Goal: Task Accomplishment & Management: Manage account settings

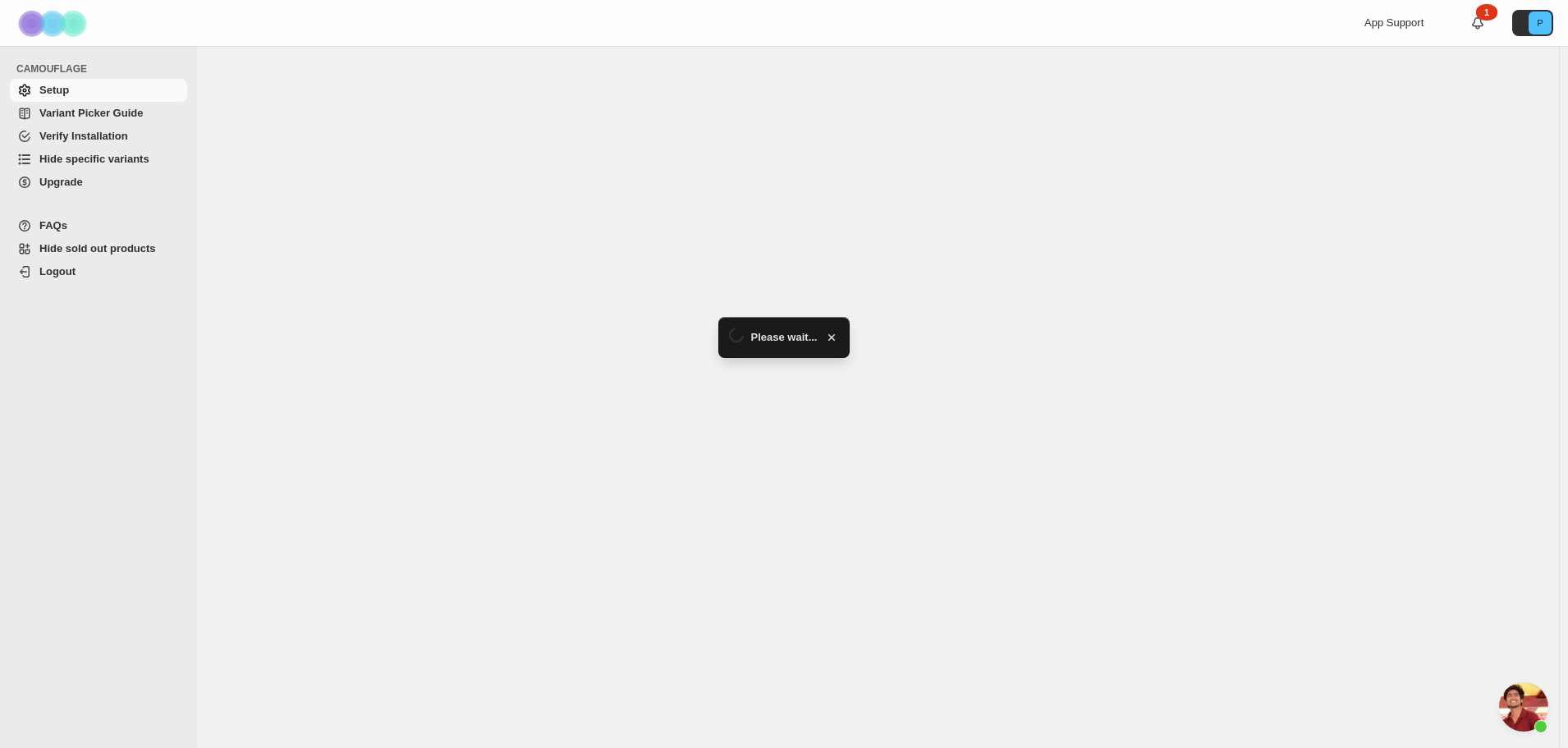
select select "******"
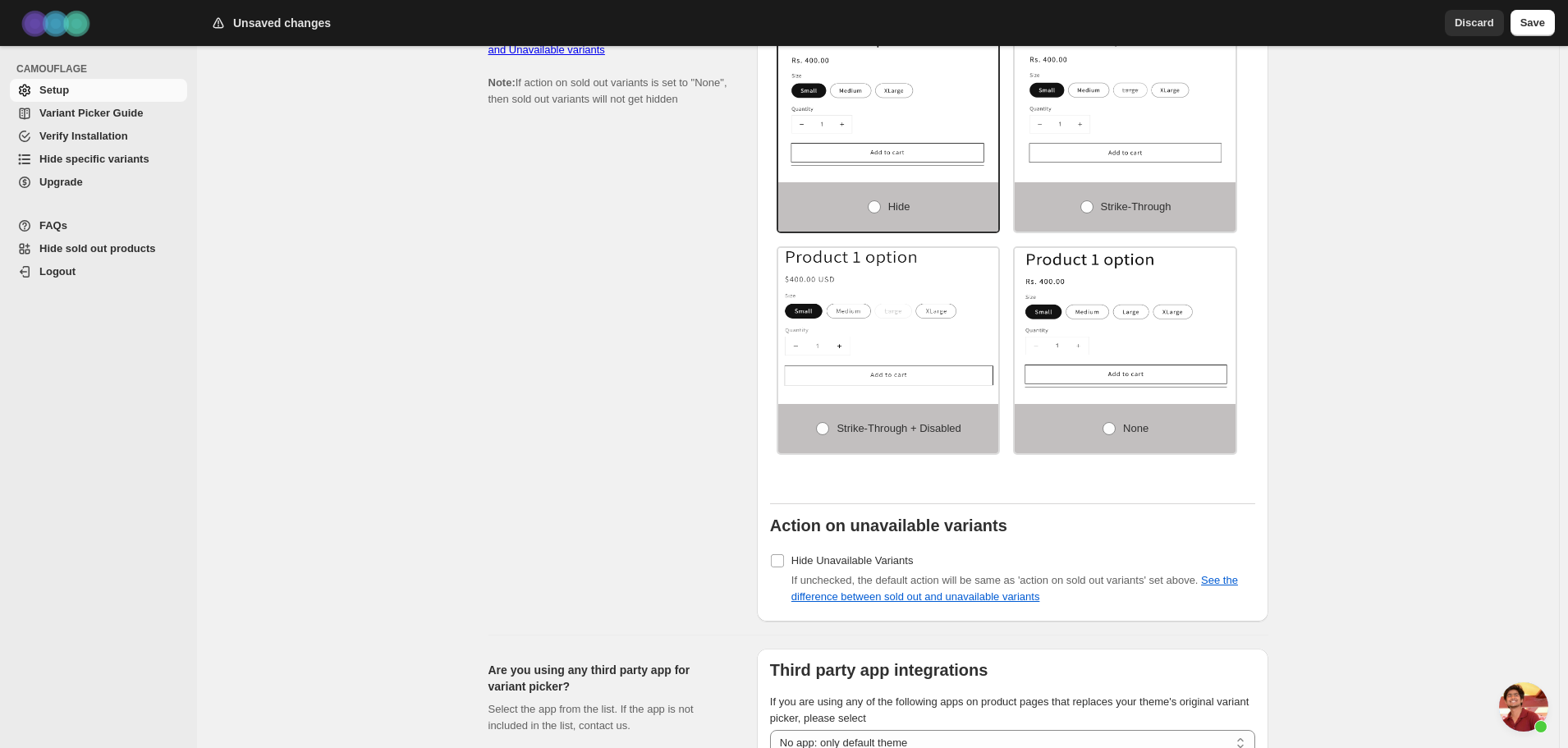
scroll to position [968, 0]
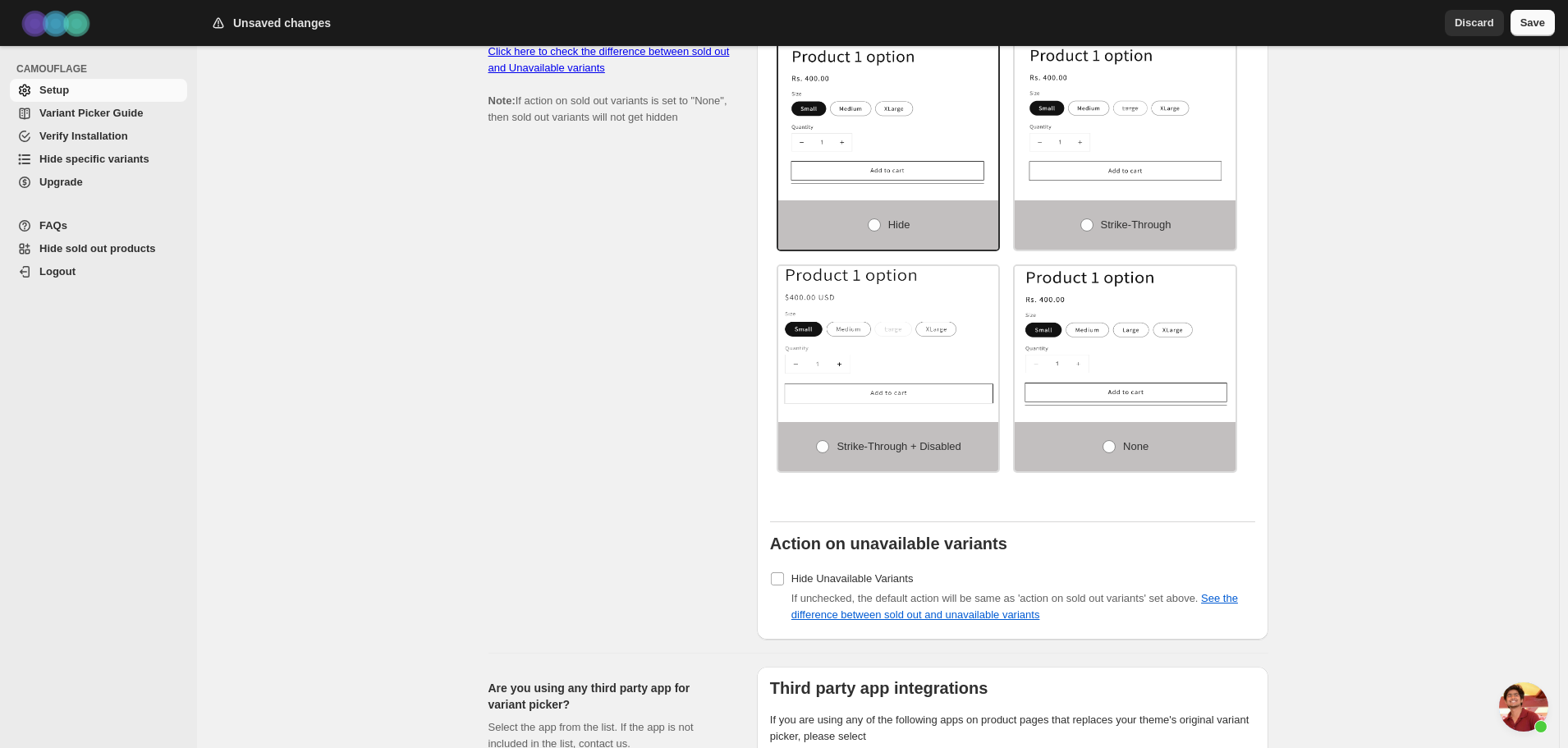
click at [1543, 30] on span "Save" at bounding box center [1533, 22] width 24 height 16
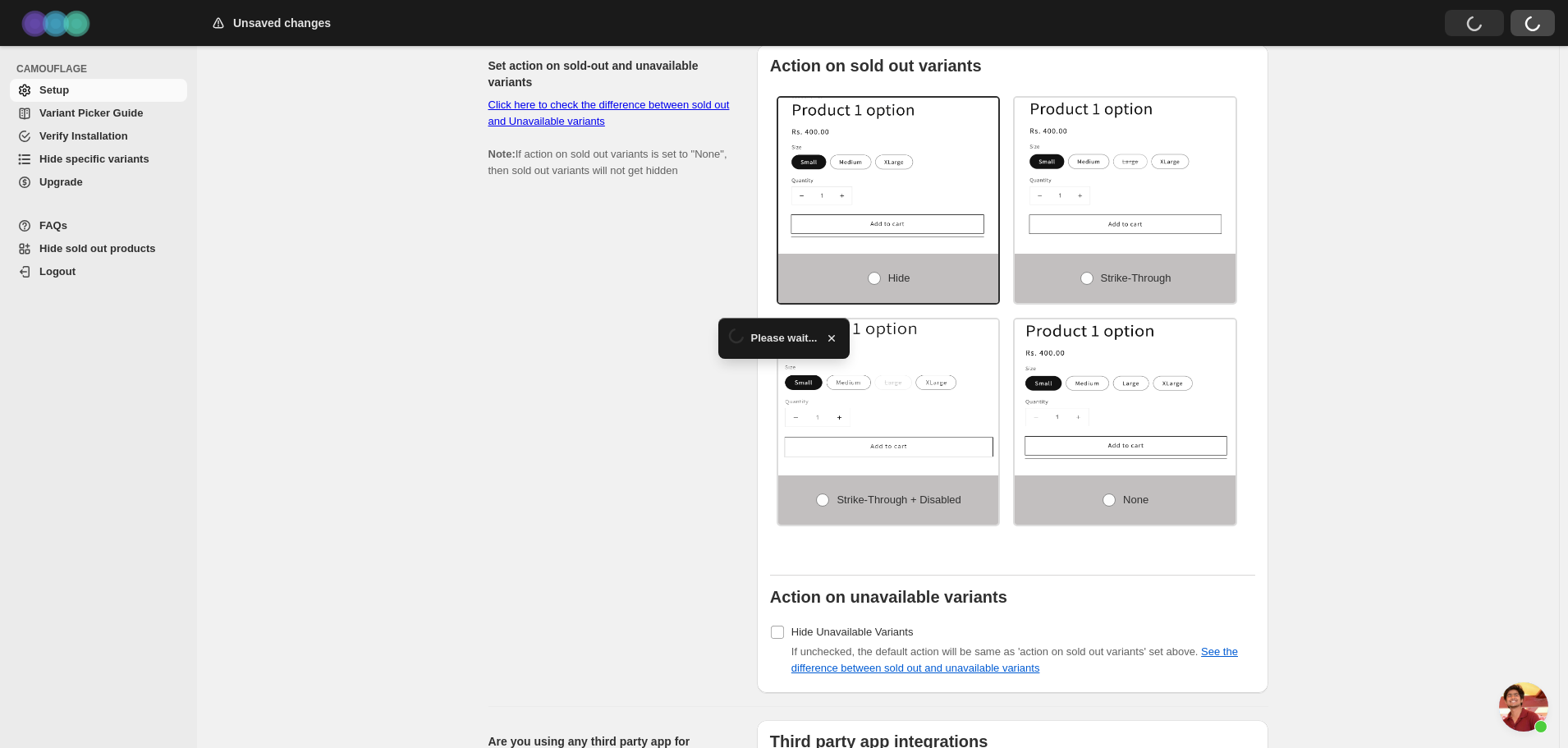
scroll to position [885, 0]
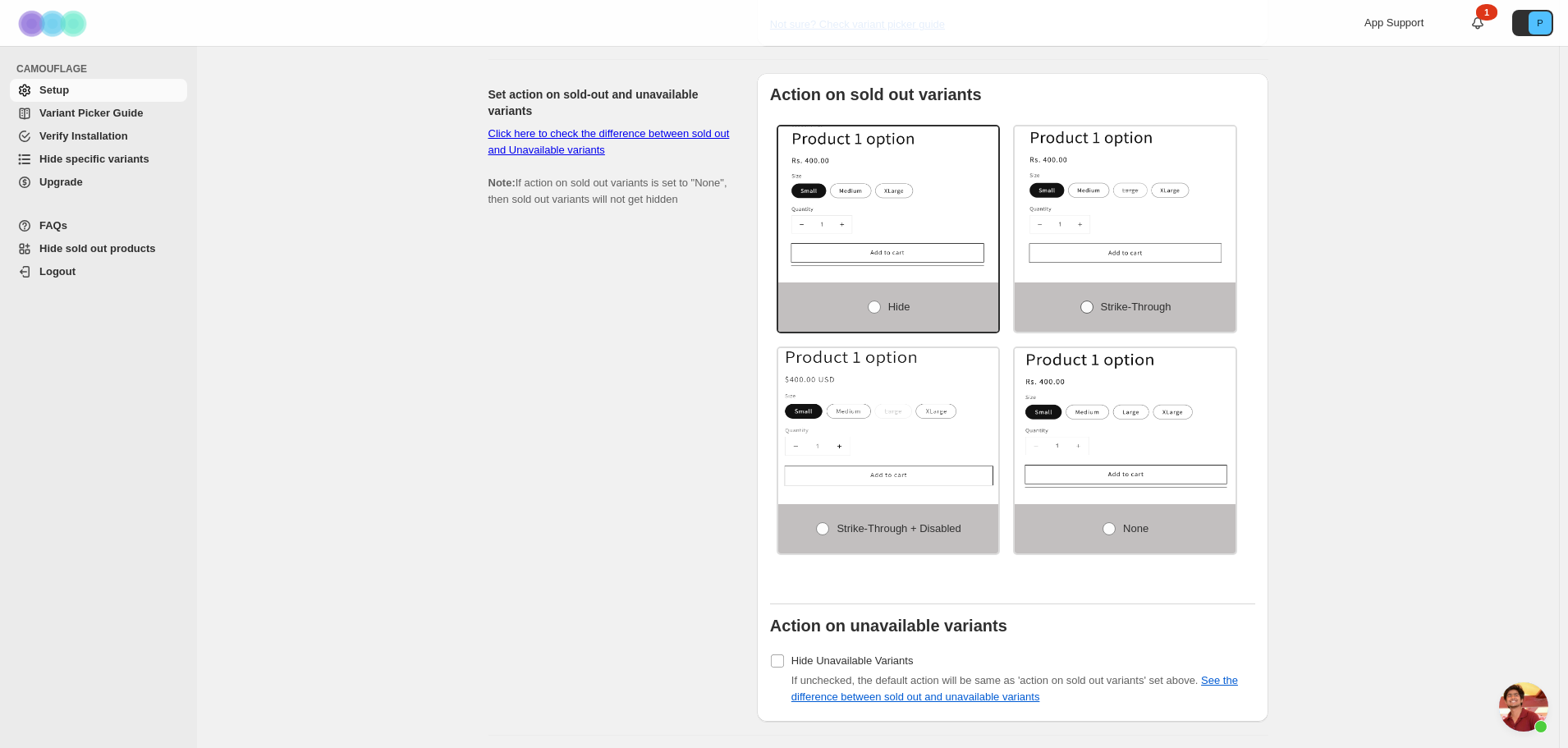
click at [1092, 301] on span at bounding box center [1087, 308] width 14 height 14
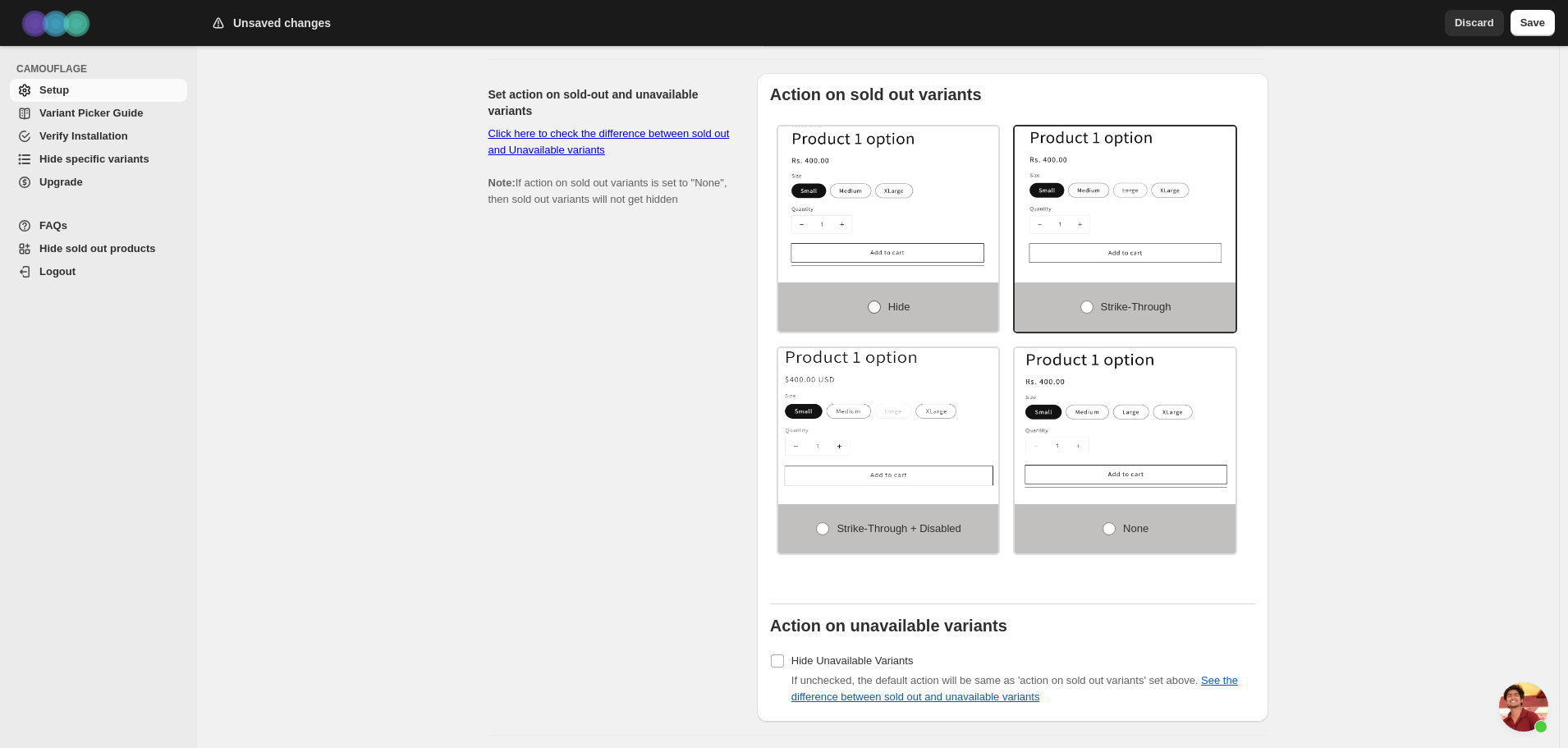
click at [880, 301] on span at bounding box center [874, 308] width 14 height 14
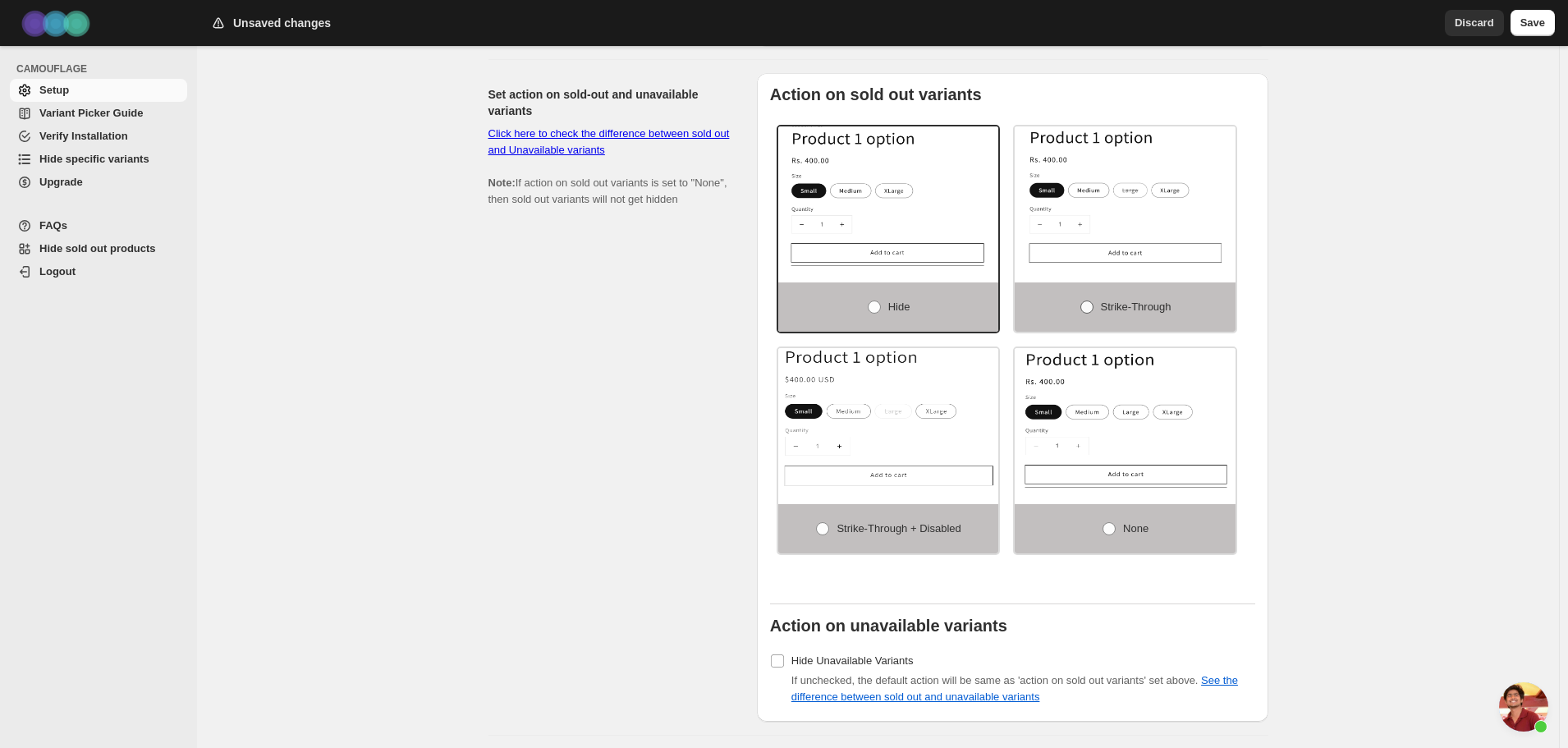
click at [1088, 301] on span at bounding box center [1087, 308] width 14 height 14
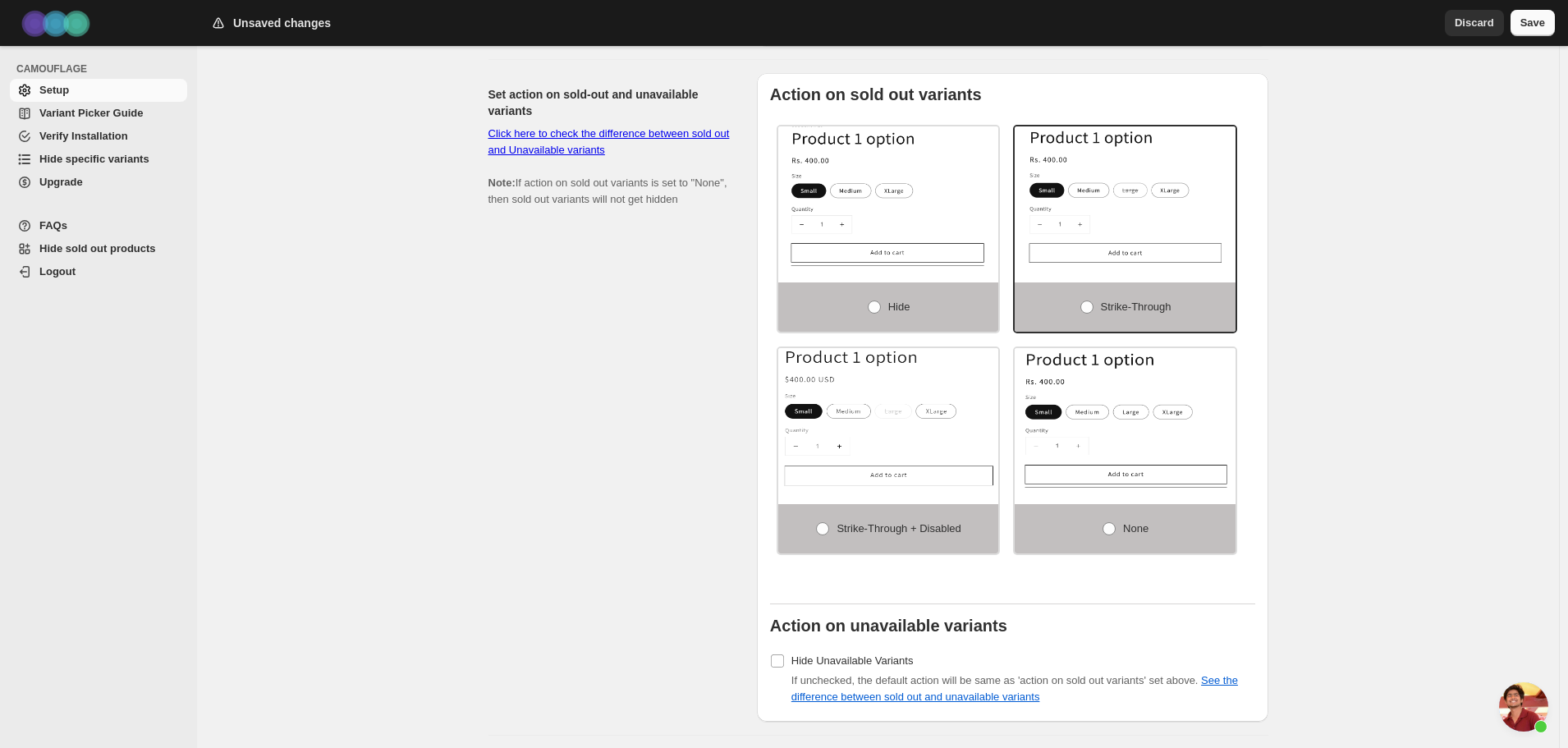
click at [1535, 25] on span "Save" at bounding box center [1533, 22] width 24 height 16
click at [1544, 23] on span "Save" at bounding box center [1533, 22] width 24 height 16
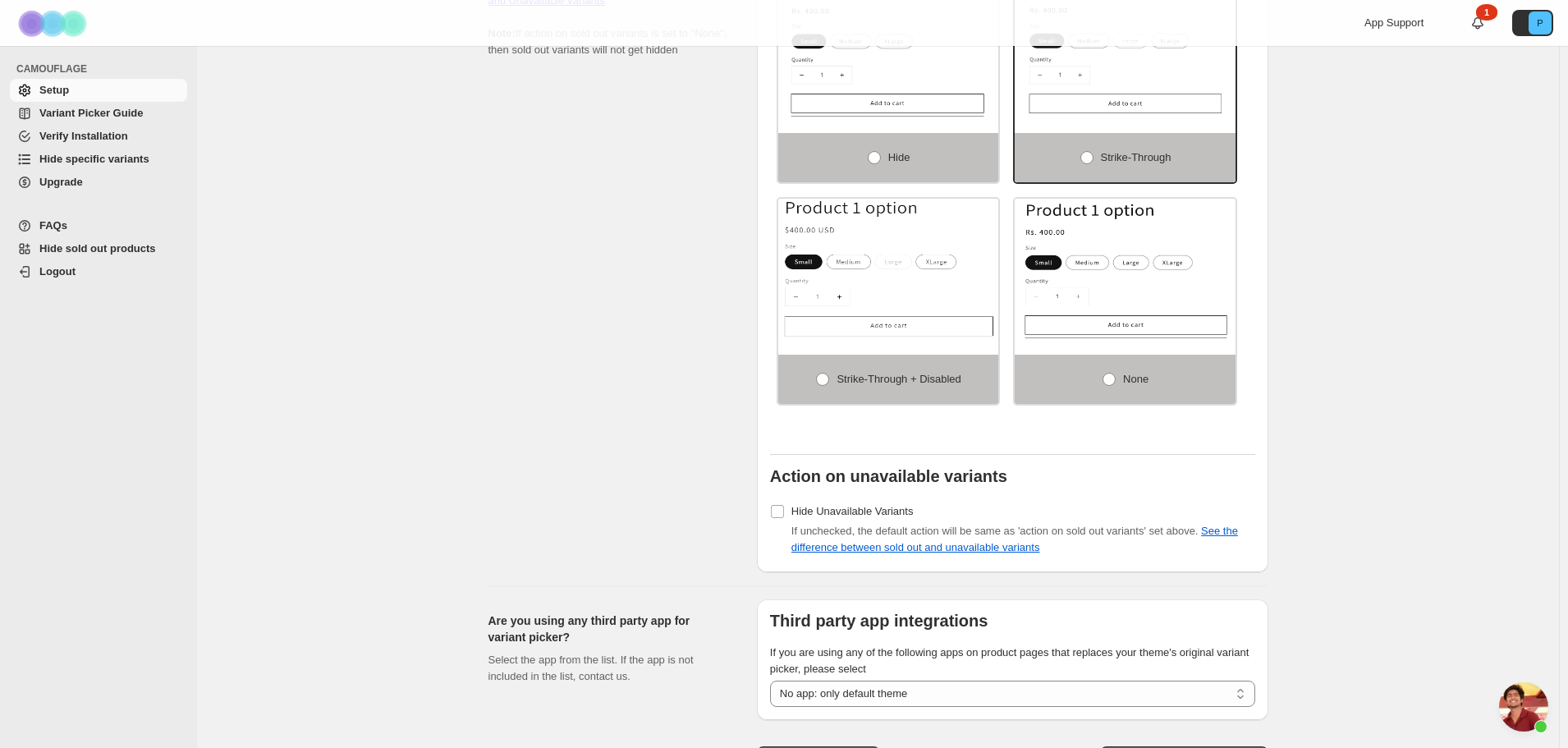
scroll to position [1132, 0]
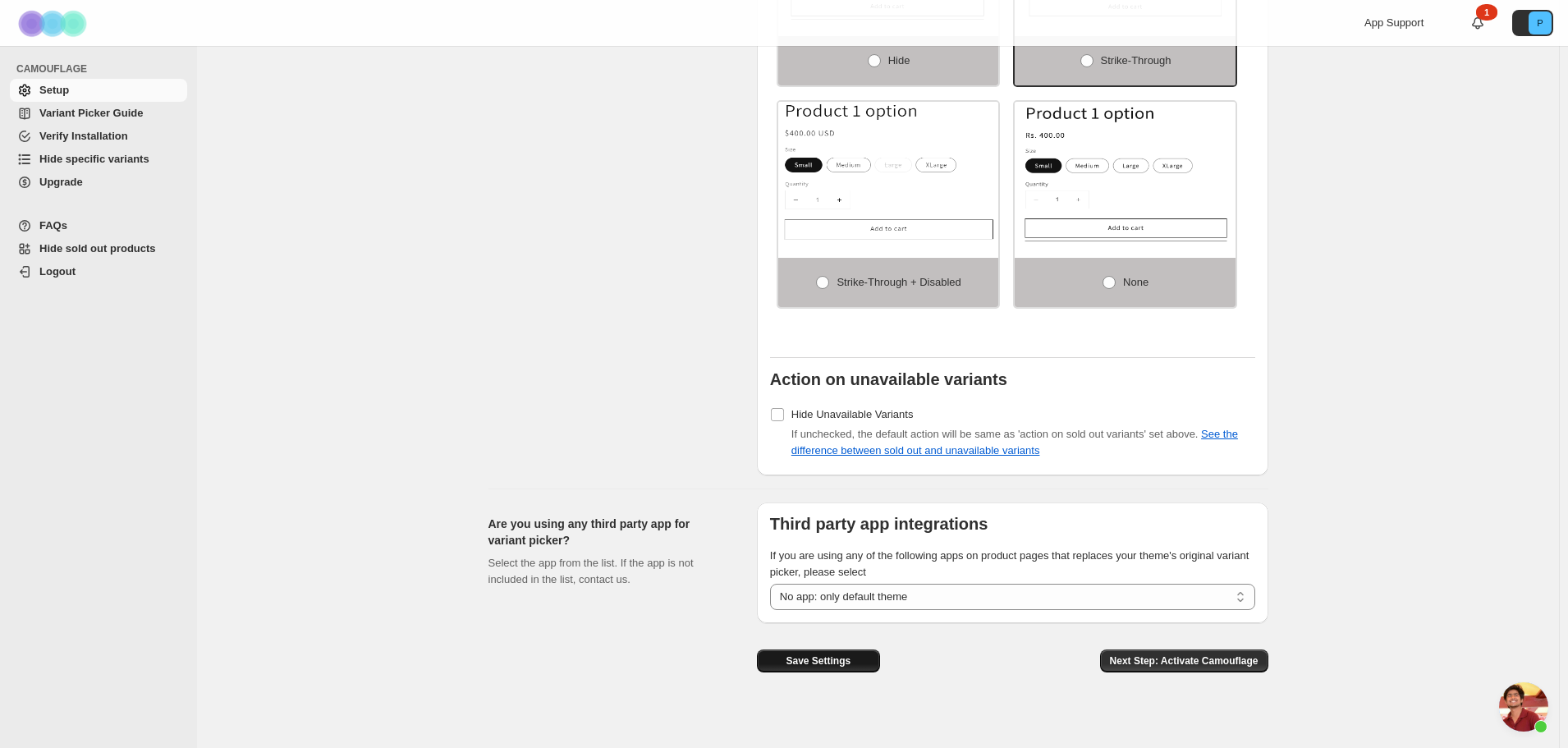
click at [840, 655] on span "Save Settings" at bounding box center [818, 661] width 65 height 14
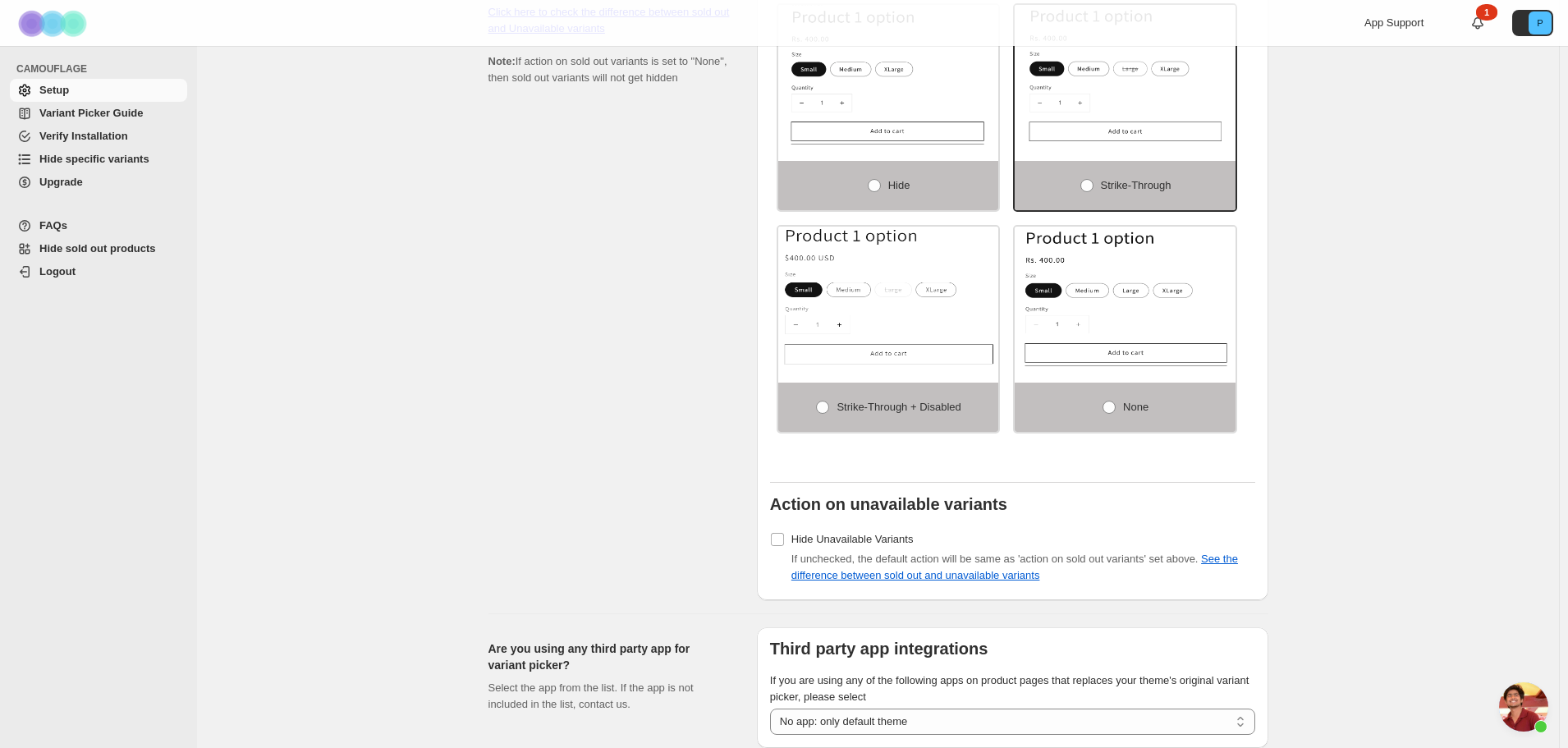
scroll to position [968, 0]
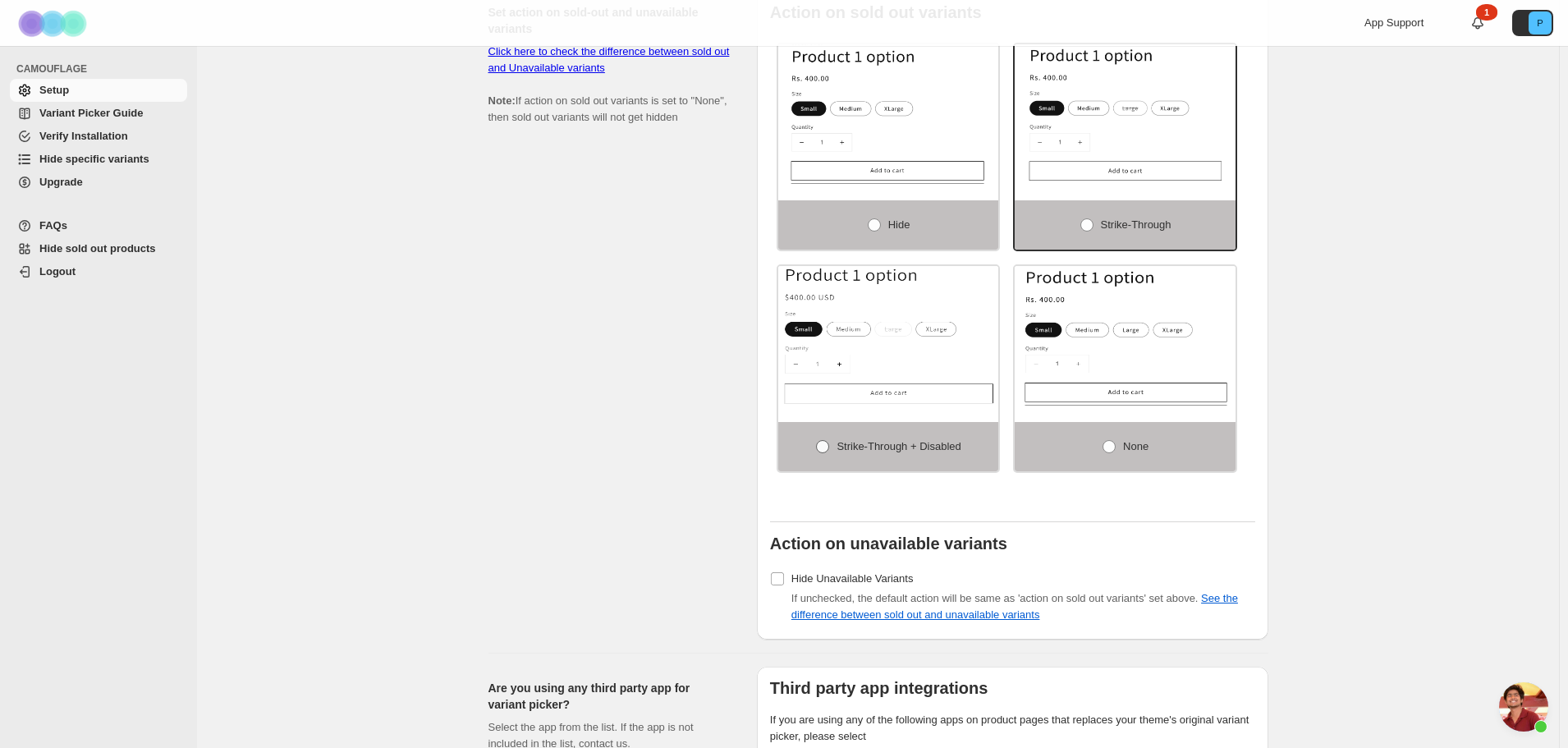
click at [824, 440] on span at bounding box center [823, 447] width 14 height 14
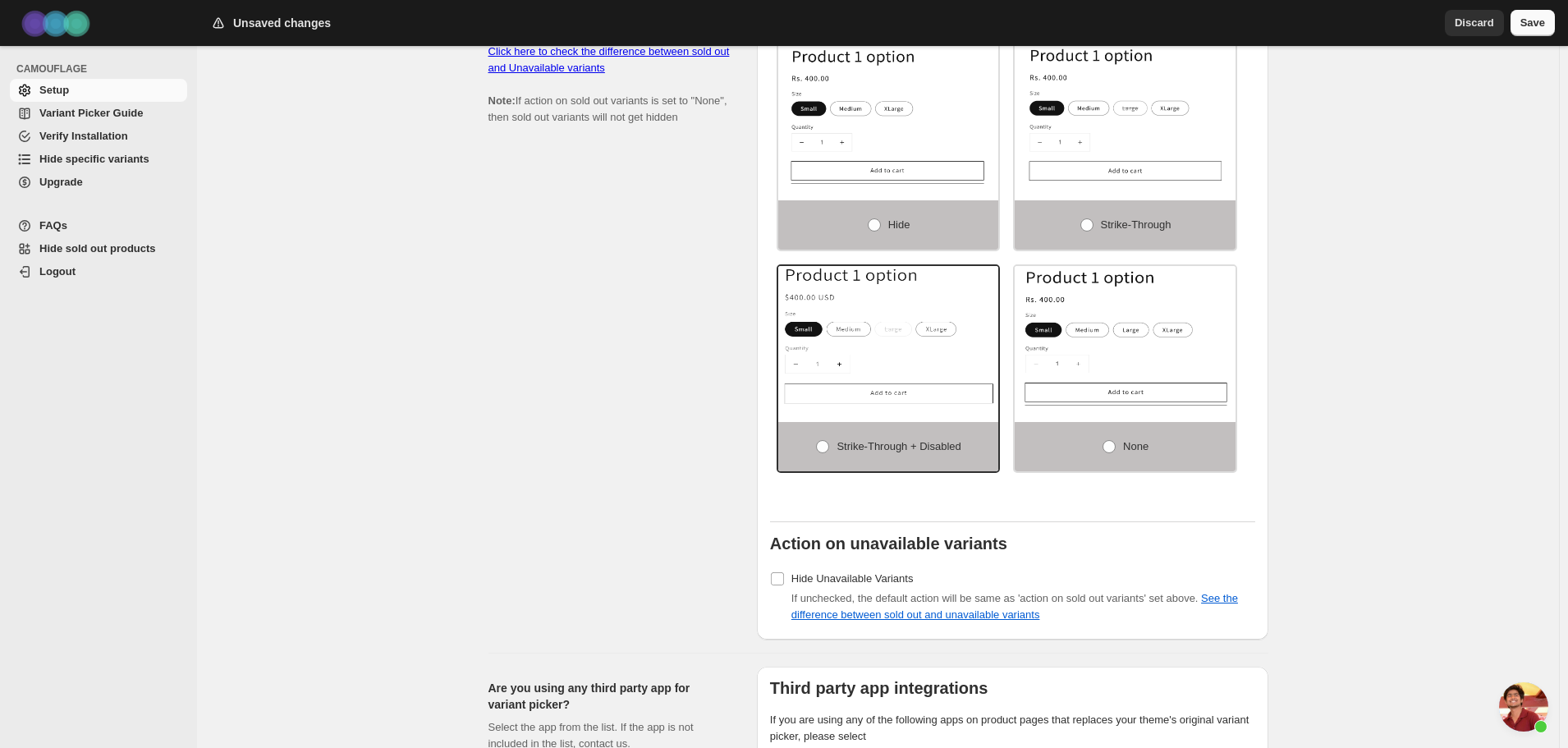
click at [1532, 25] on span "Save" at bounding box center [1533, 22] width 24 height 16
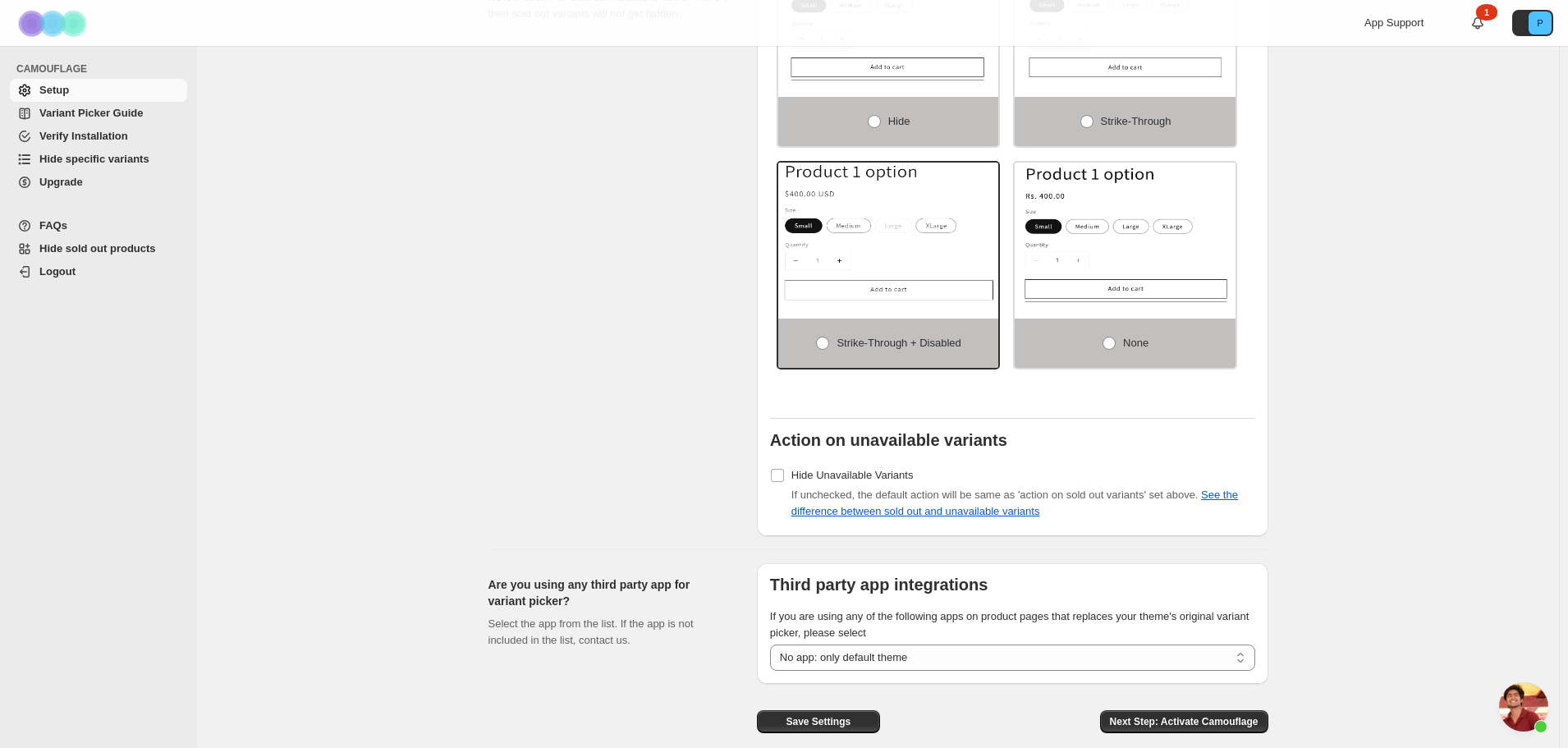
scroll to position [1132, 0]
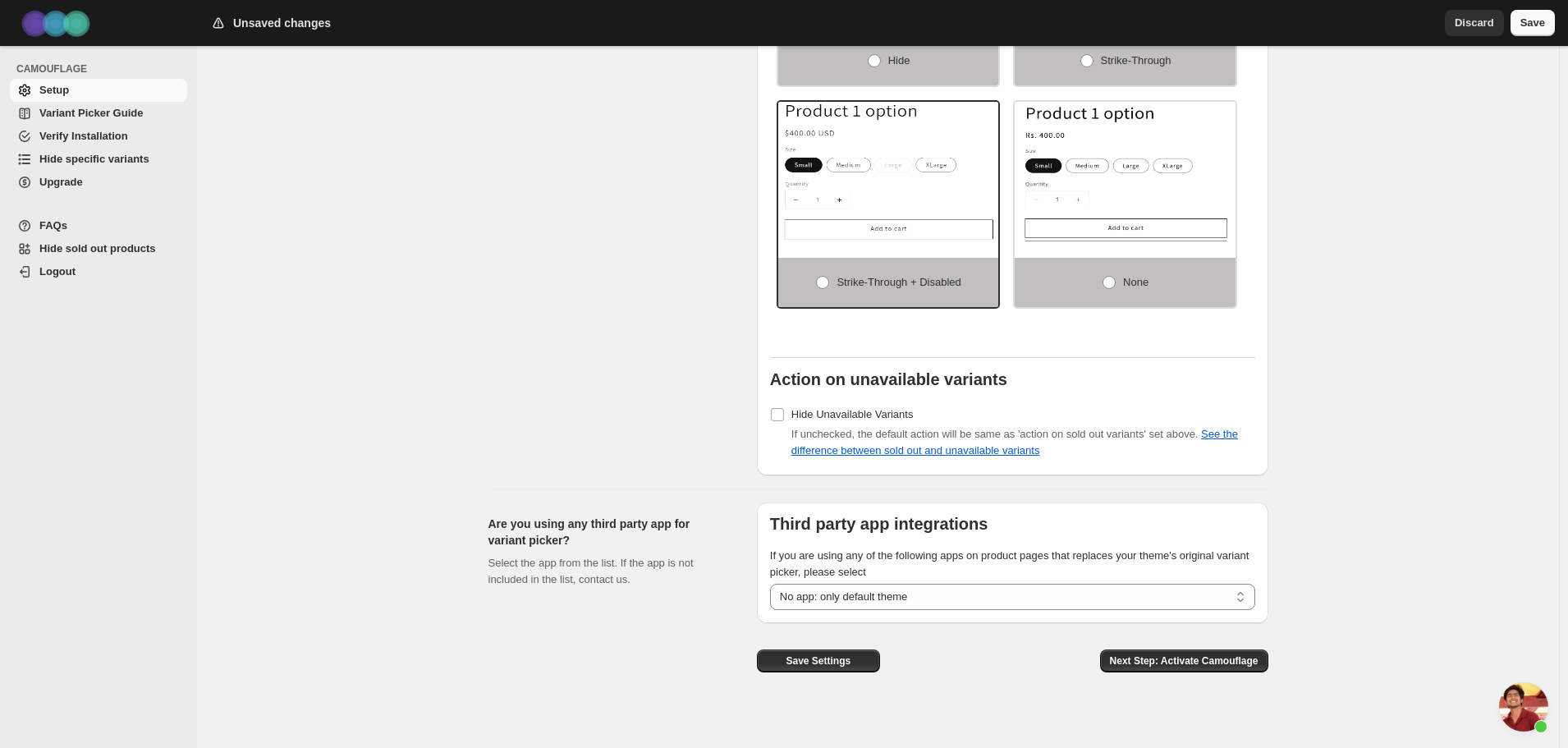
click at [1527, 24] on span "Save" at bounding box center [1533, 22] width 24 height 16
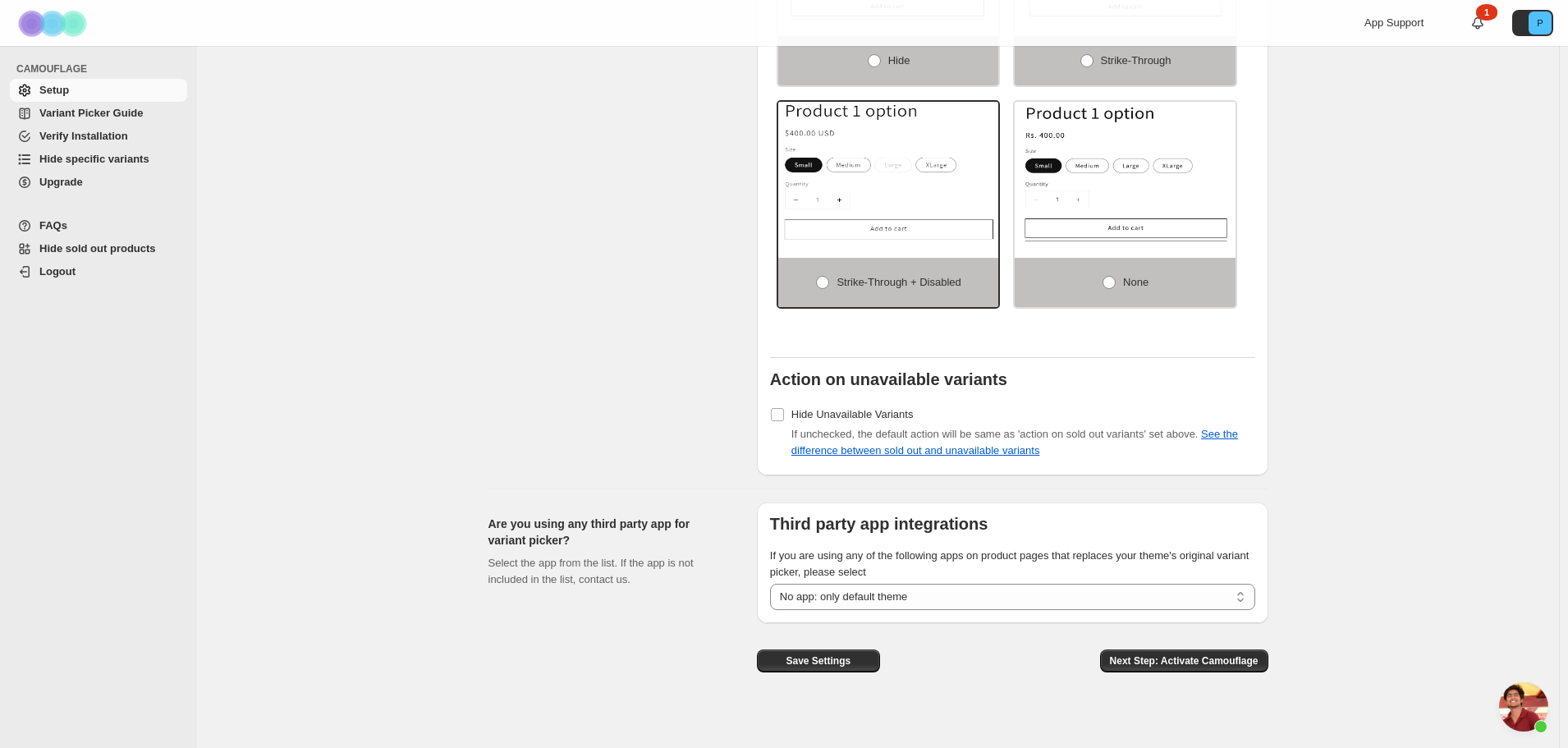
drag, startPoint x: 813, startPoint y: 648, endPoint x: 803, endPoint y: 623, distance: 26.9
click at [813, 654] on span "Save Settings" at bounding box center [818, 661] width 65 height 14
click at [90, 256] on link "Hide sold out products" at bounding box center [99, 248] width 177 height 23
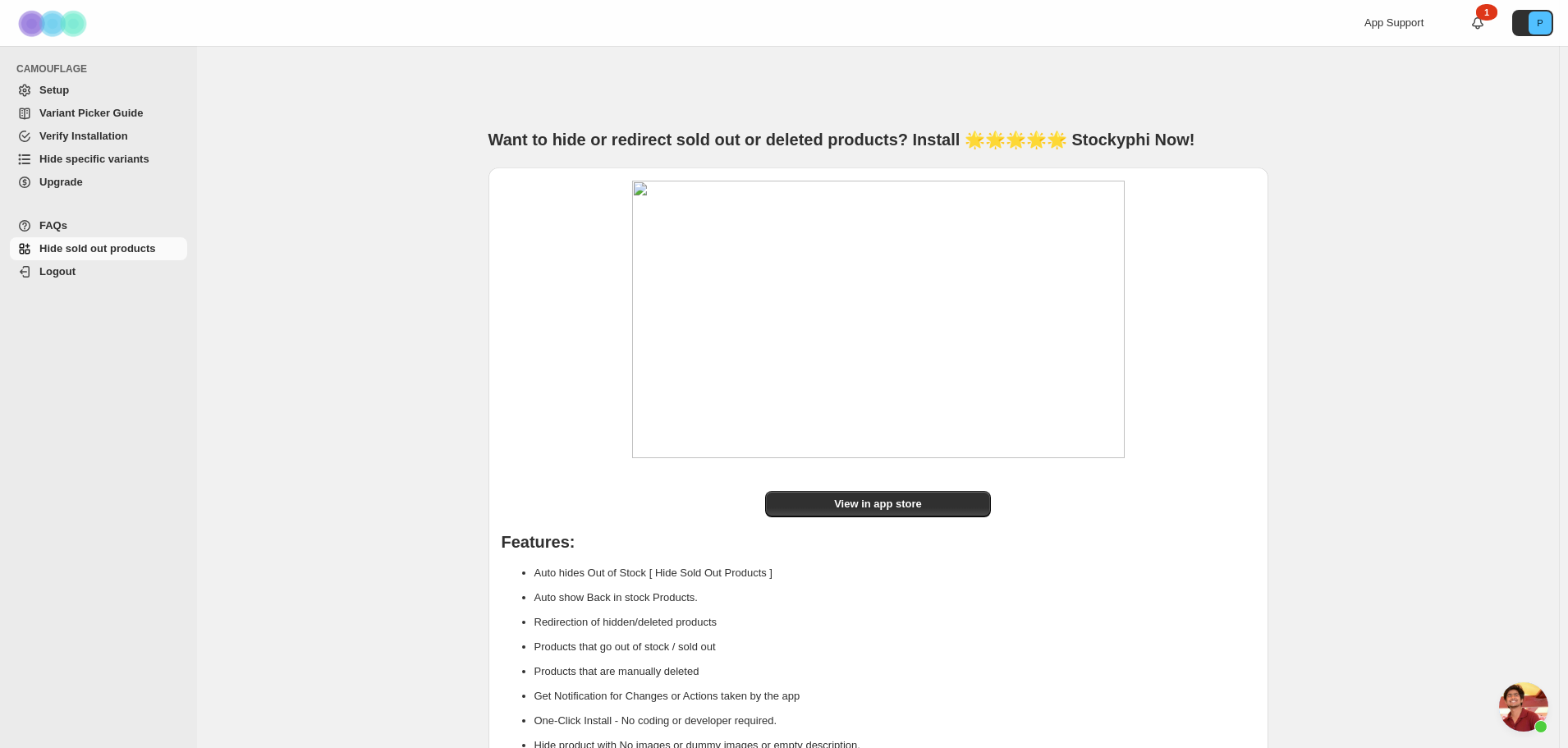
scroll to position [3843, 0]
click at [59, 95] on span "Setup" at bounding box center [54, 90] width 30 height 13
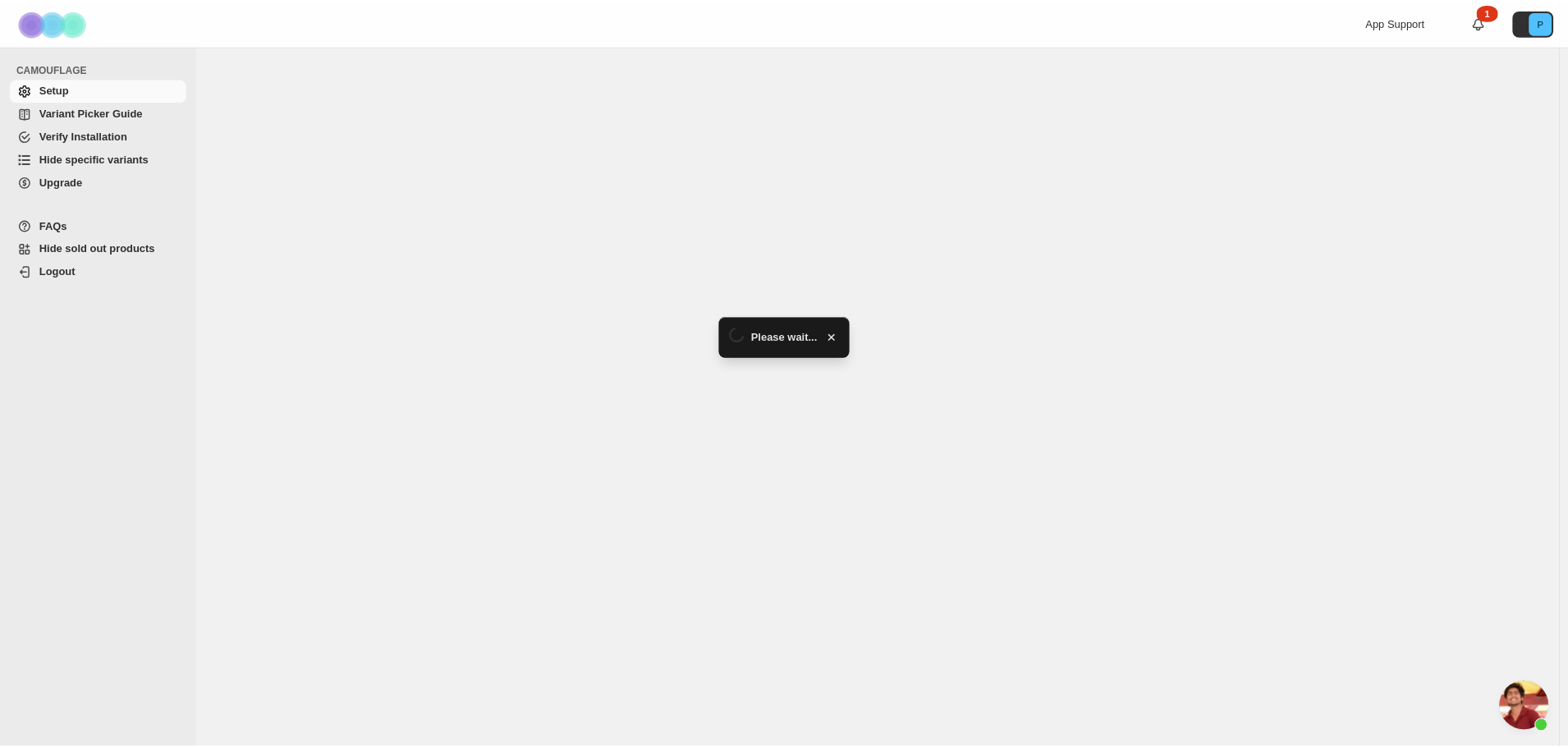
scroll to position [3843, 0]
select select "******"
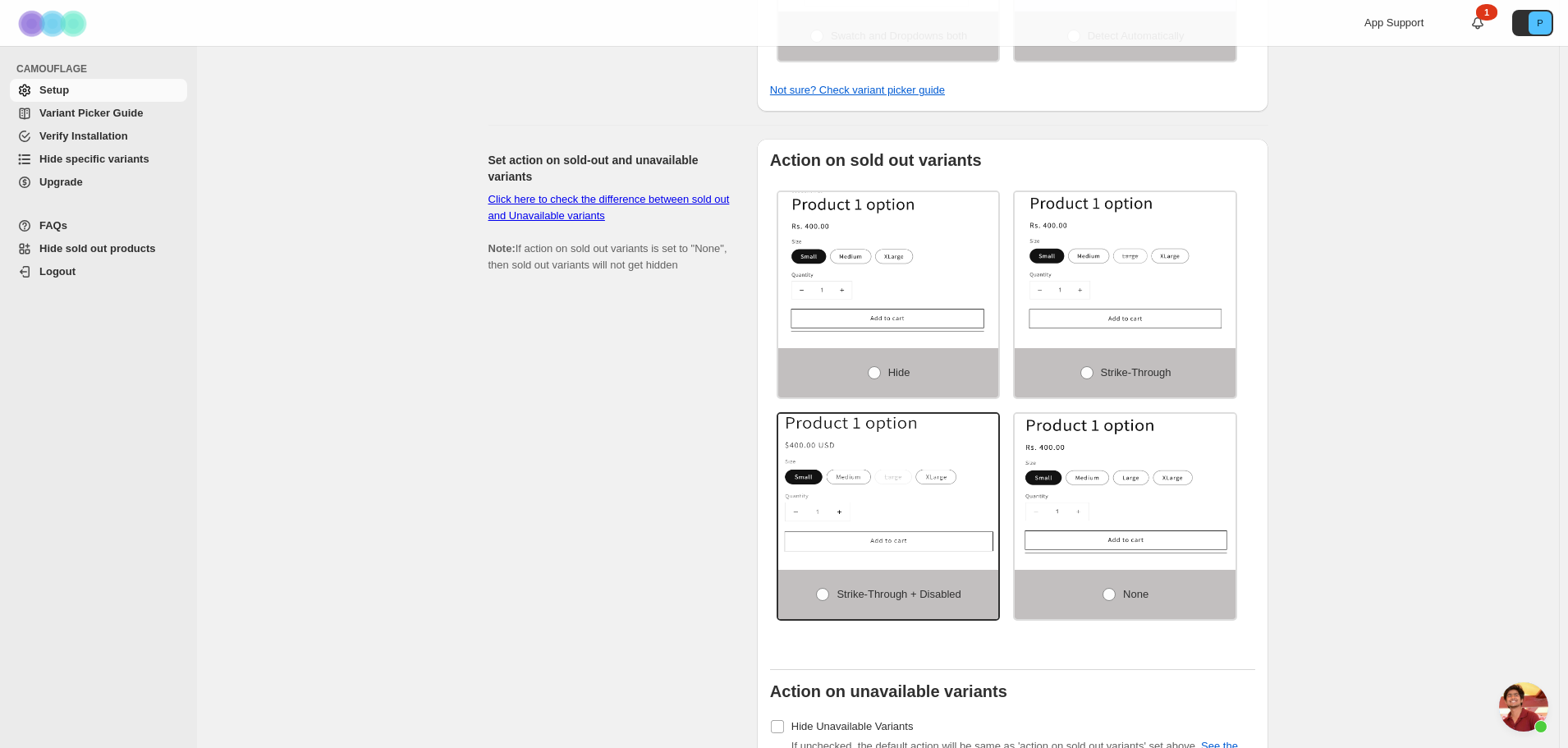
scroll to position [822, 0]
click at [875, 364] on span at bounding box center [874, 371] width 14 height 14
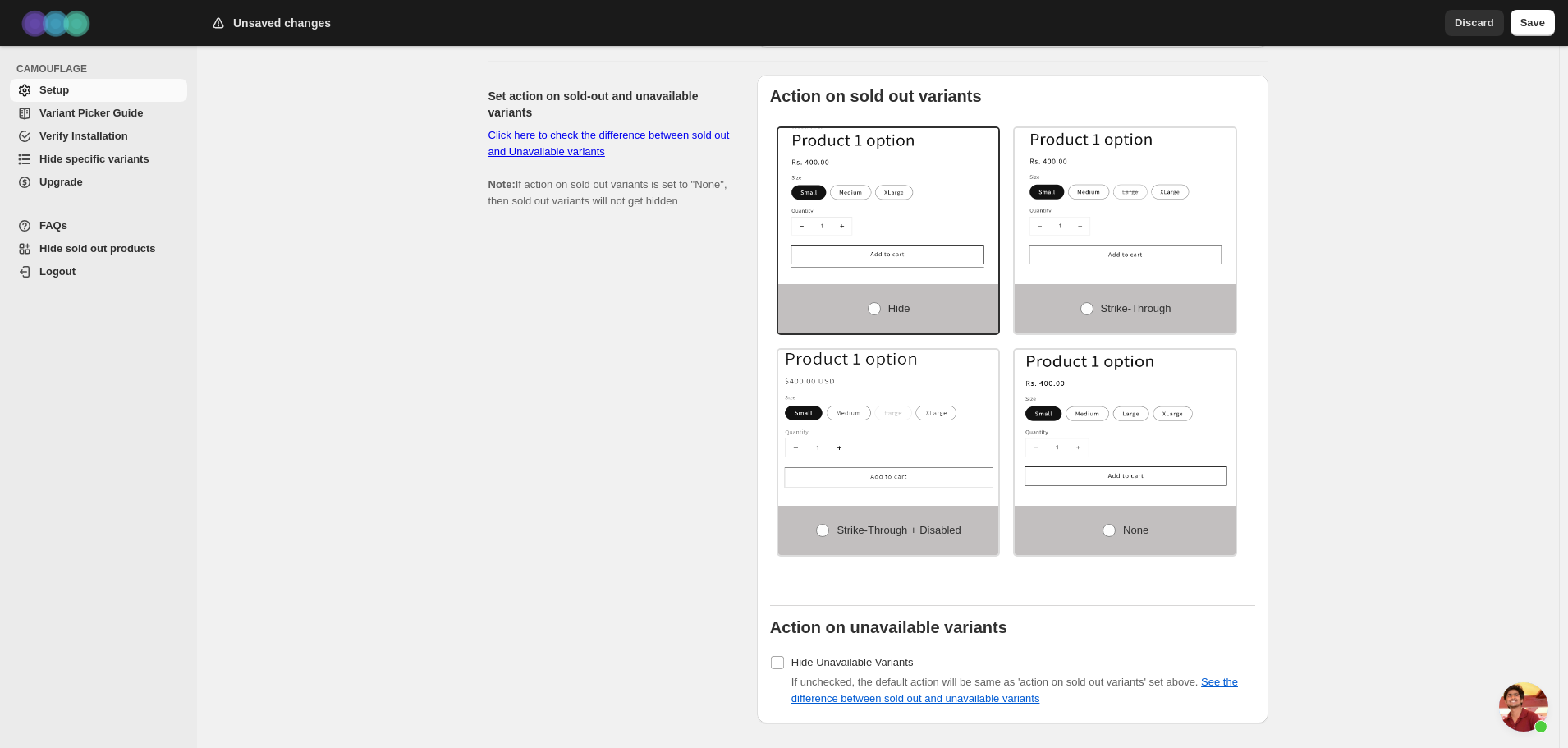
scroll to position [986, 0]
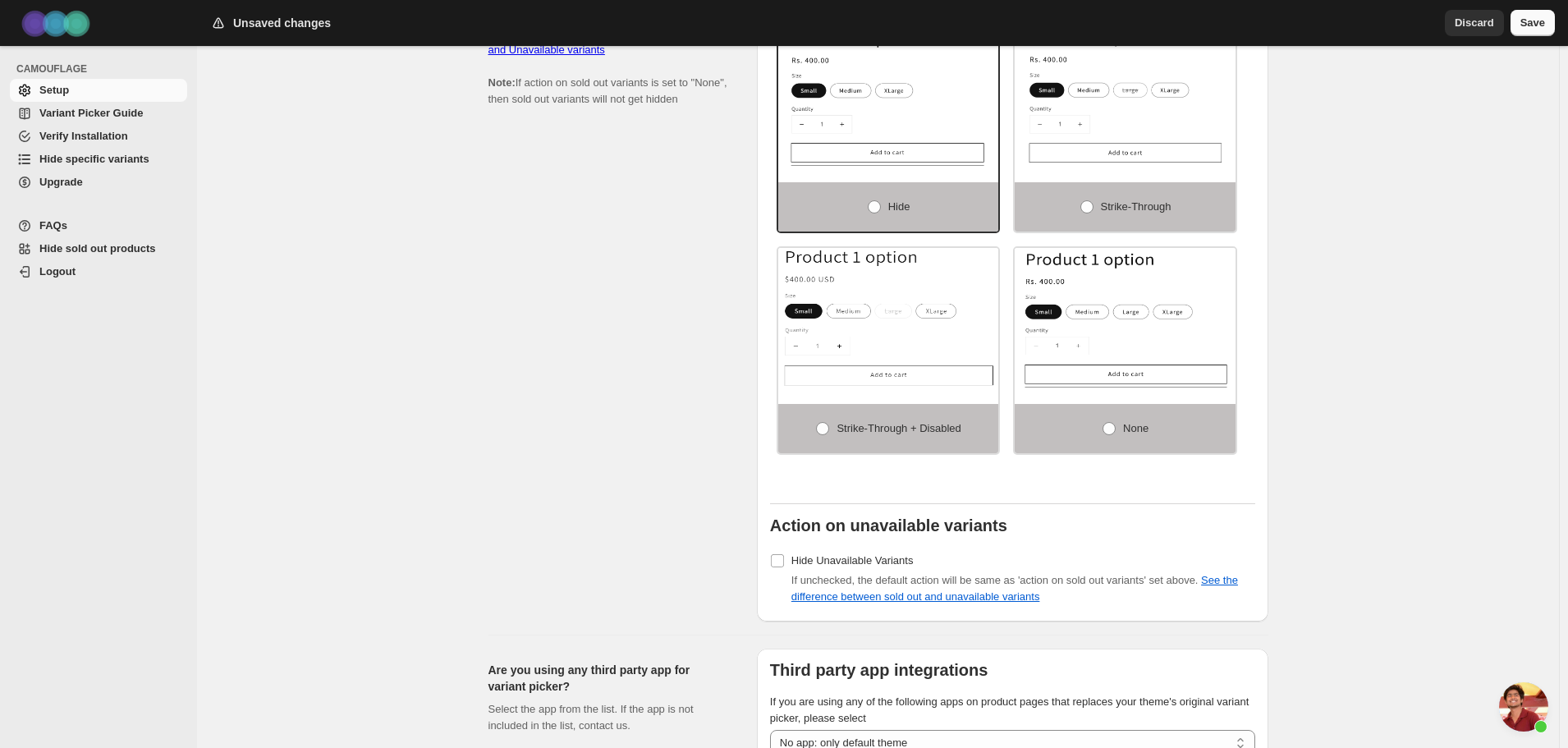
click at [1540, 30] on button "Save" at bounding box center [1533, 23] width 44 height 26
